Goal: Obtain resource: Download file/media

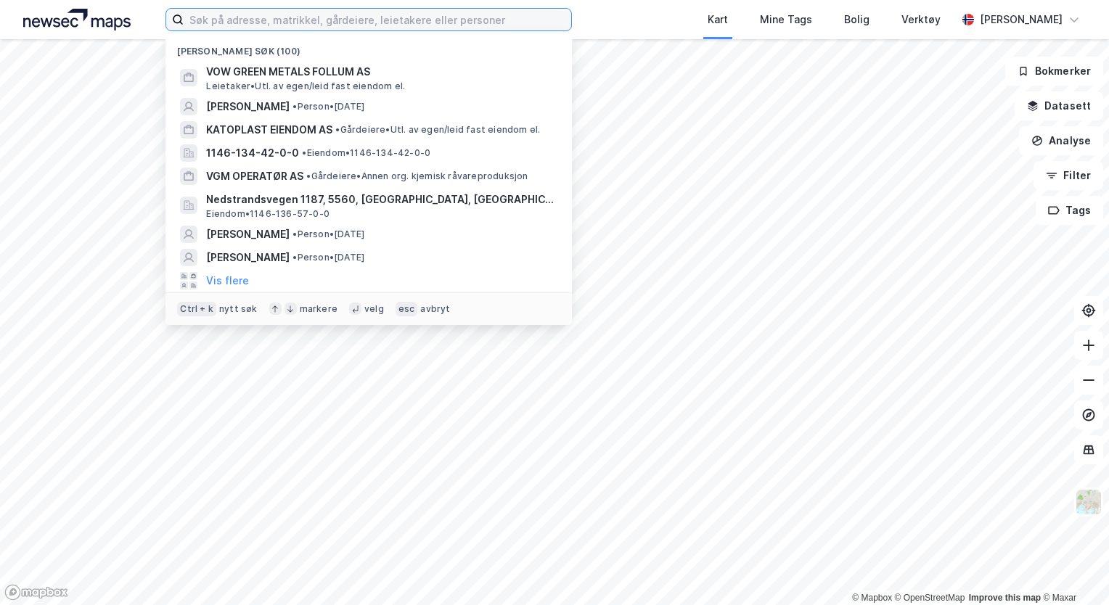
click at [323, 22] on input at bounding box center [377, 20] width 387 height 22
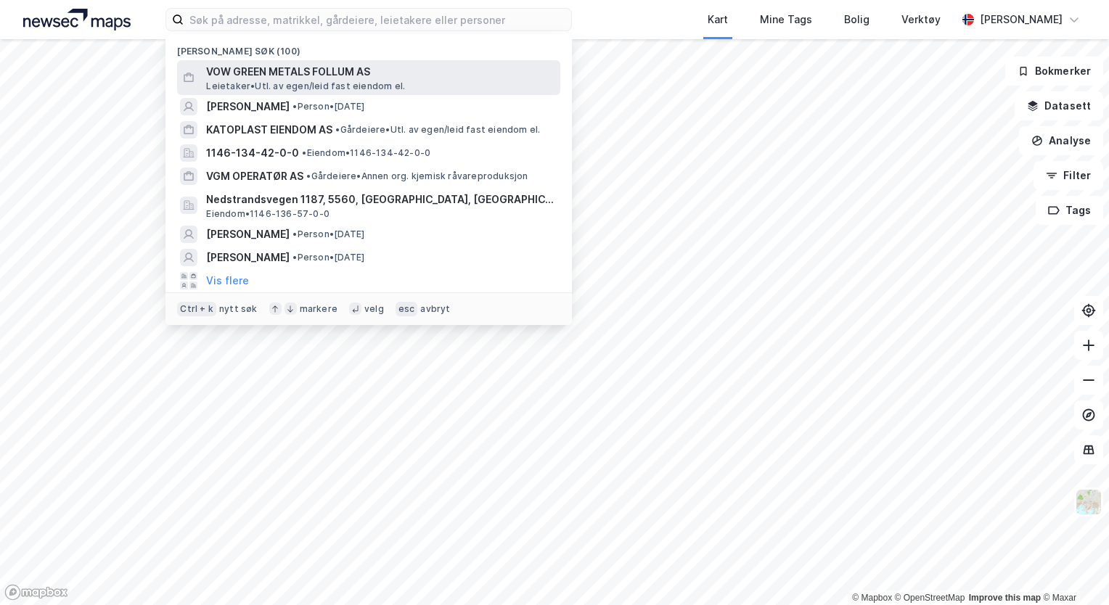
click at [300, 83] on span "Leietaker • Utl. av egen/leid fast eiendom el." at bounding box center [305, 87] width 199 height 12
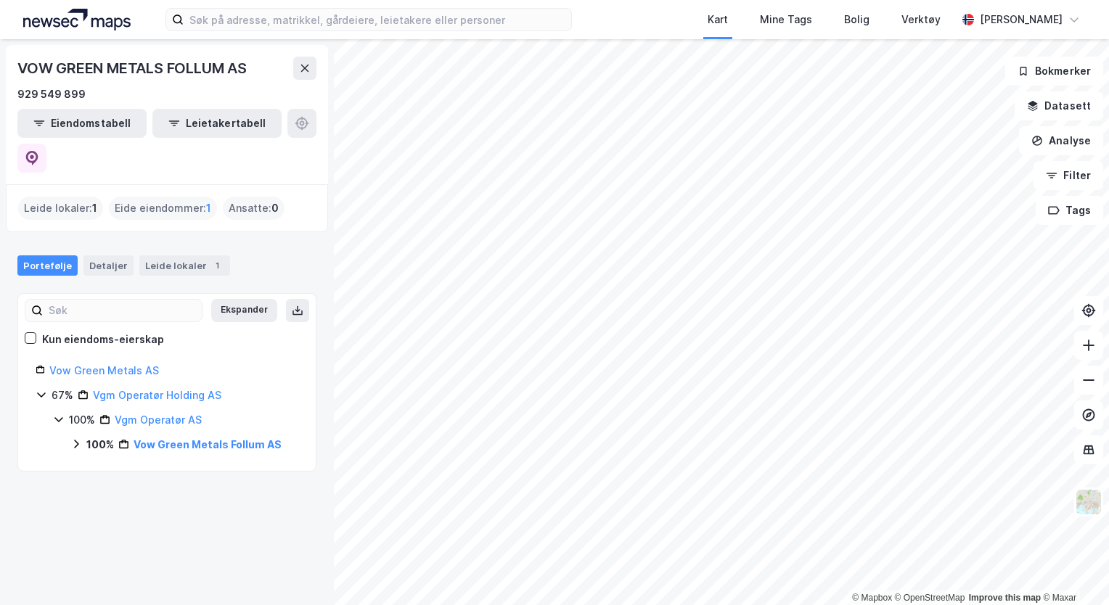
click at [195, 436] on div "Vow Green Metals Follum AS" at bounding box center [208, 444] width 148 height 17
click at [209, 463] on link "Ringerike, 87/596" at bounding box center [193, 469] width 89 height 12
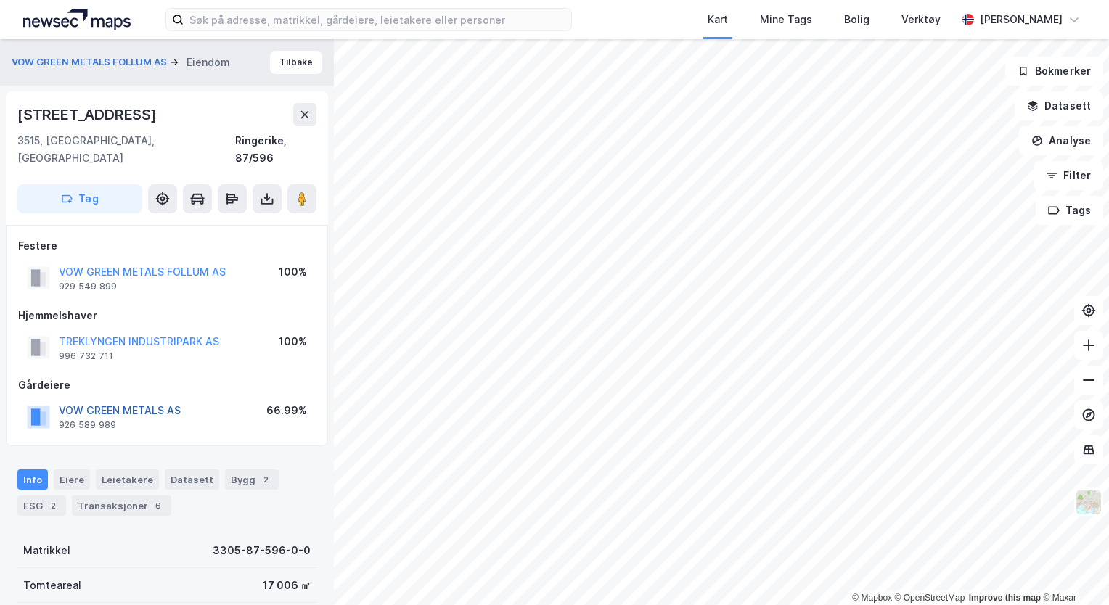
click at [0, 0] on button "VOW GREEN METALS AS" at bounding box center [0, 0] width 0 height 0
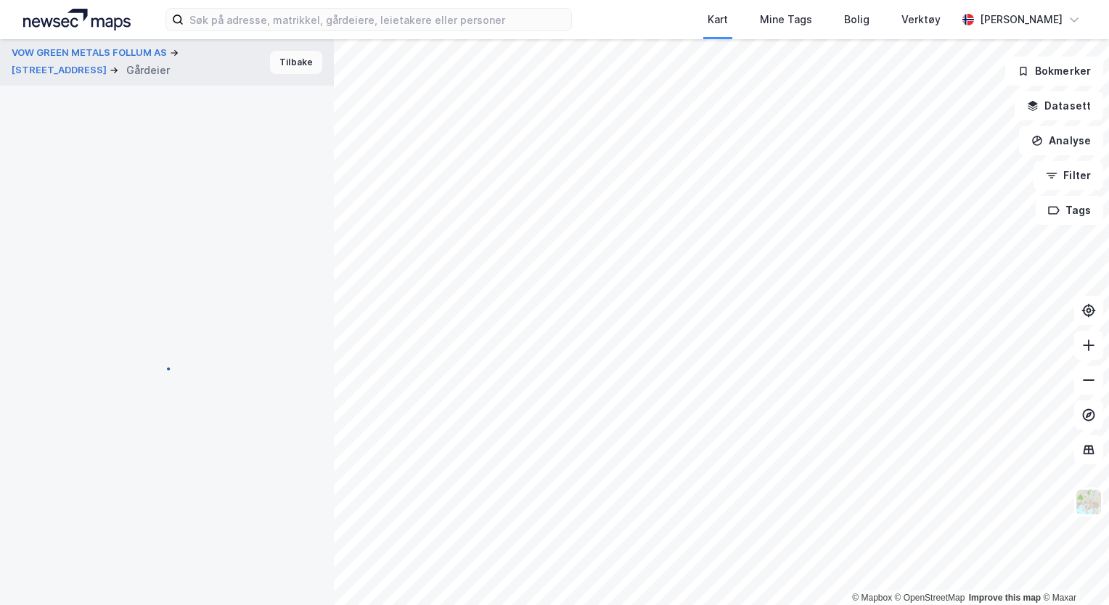
click at [290, 53] on button "Tilbake" at bounding box center [296, 62] width 52 height 23
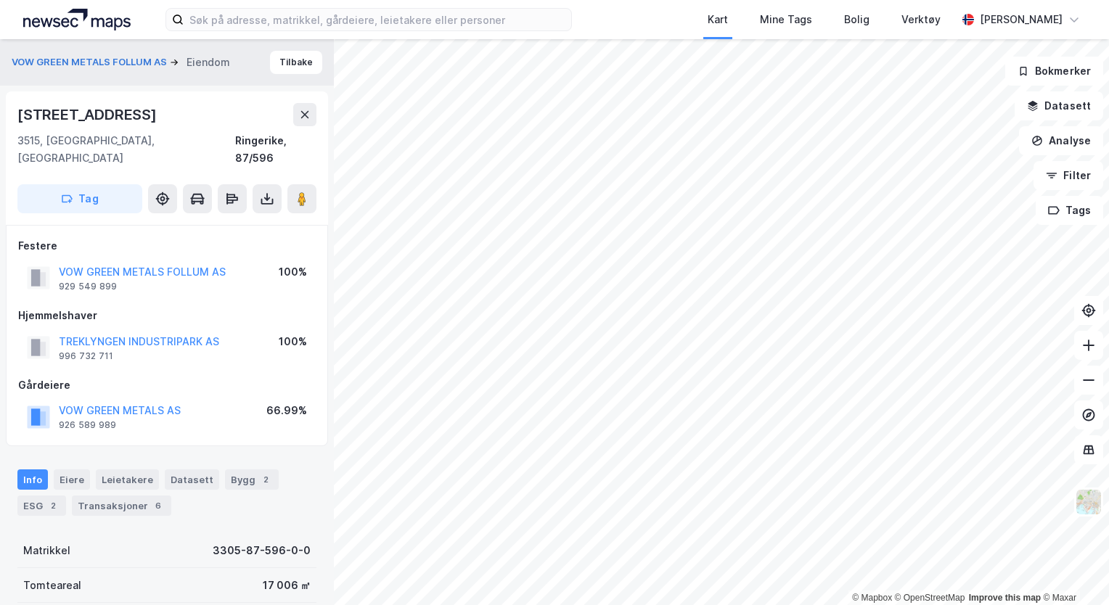
click at [165, 263] on div "VOW GREEN METALS FOLLUM AS" at bounding box center [142, 271] width 167 height 17
click at [0, 0] on button "VOW GREEN METALS FOLLUM AS" at bounding box center [0, 0] width 0 height 0
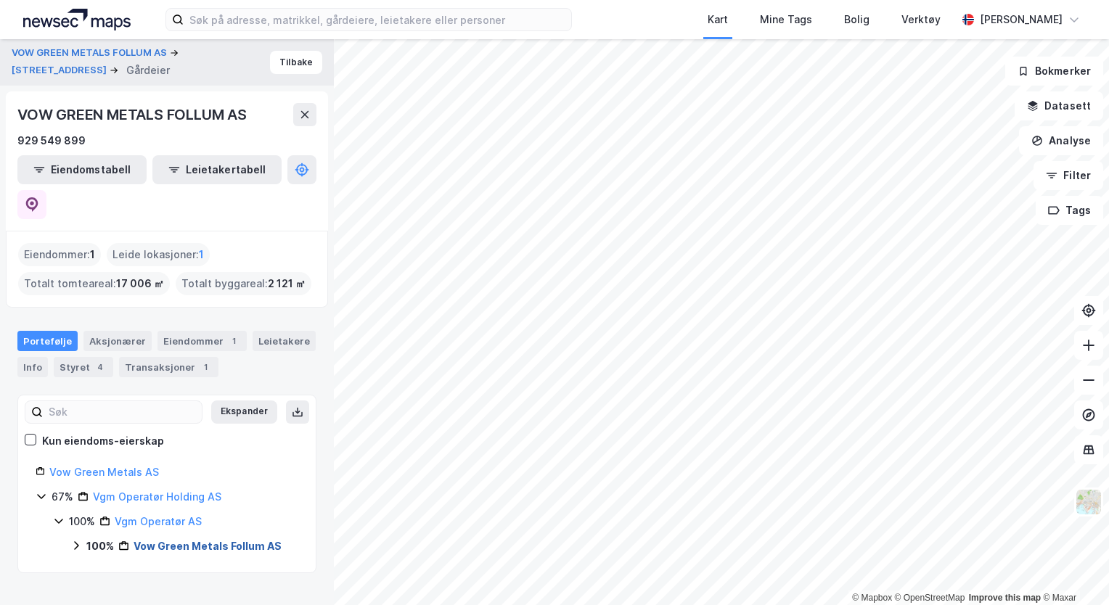
click at [197, 540] on link "Vow Green Metals Follum AS" at bounding box center [208, 546] width 148 height 12
click at [200, 564] on link "Ringerike, 87/596" at bounding box center [193, 570] width 89 height 12
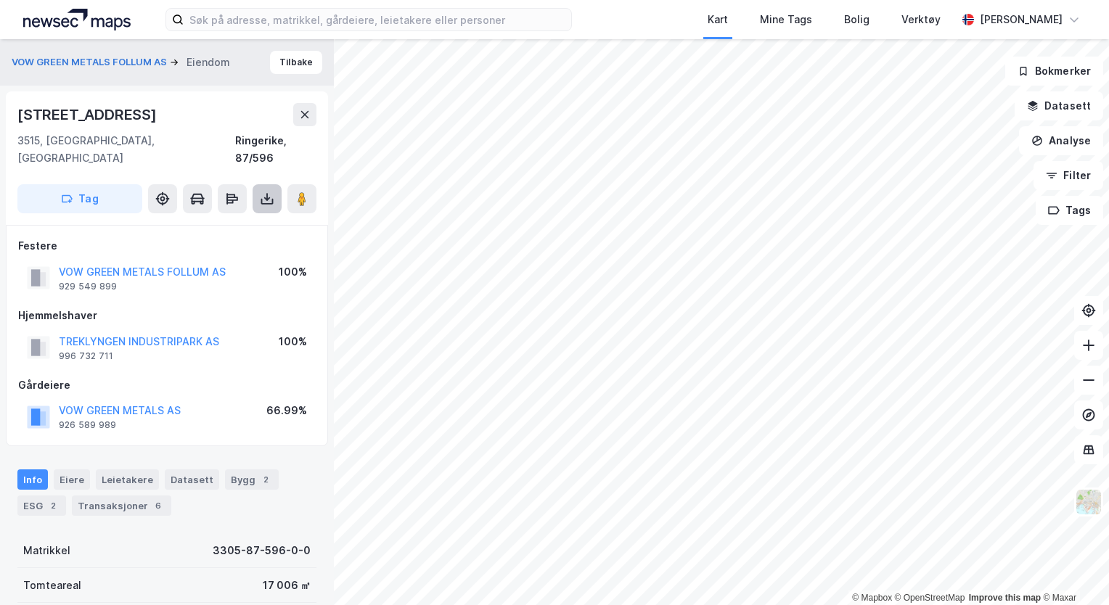
click at [263, 192] on icon at bounding box center [267, 199] width 15 height 15
click at [231, 222] on div "Last ned grunnbok" at bounding box center [195, 228] width 84 height 12
